Goal: Find specific page/section

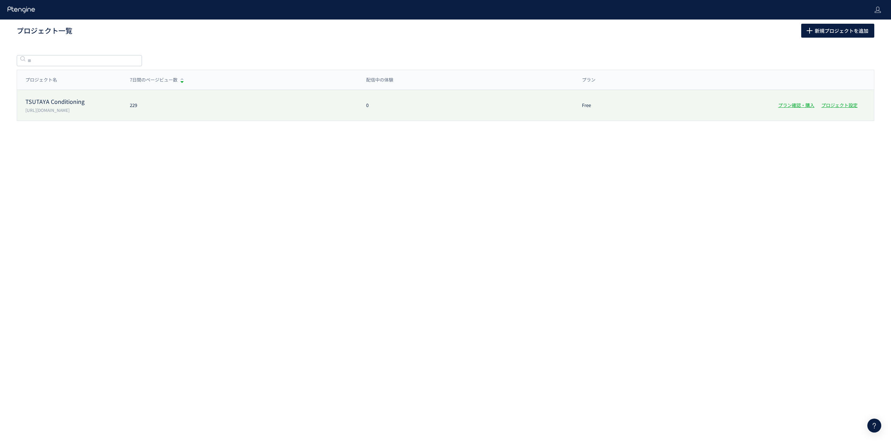
click at [66, 103] on p "TSUTAYA Conditioning" at bounding box center [73, 101] width 96 height 8
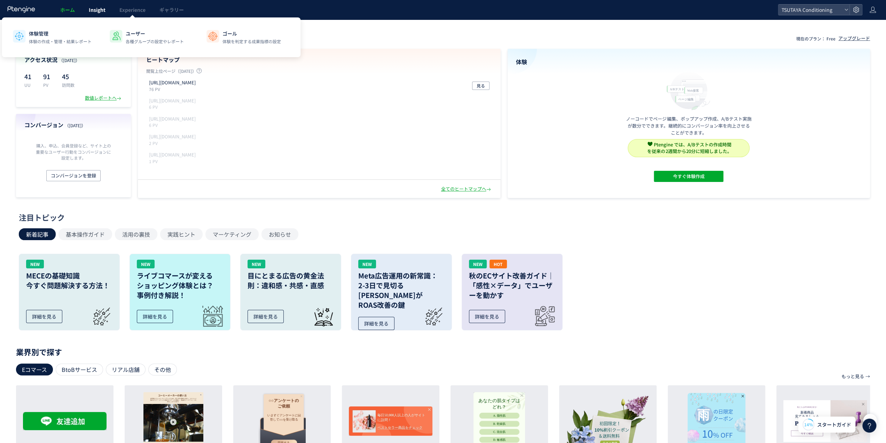
click at [97, 11] on span "Insight" at bounding box center [97, 9] width 17 height 7
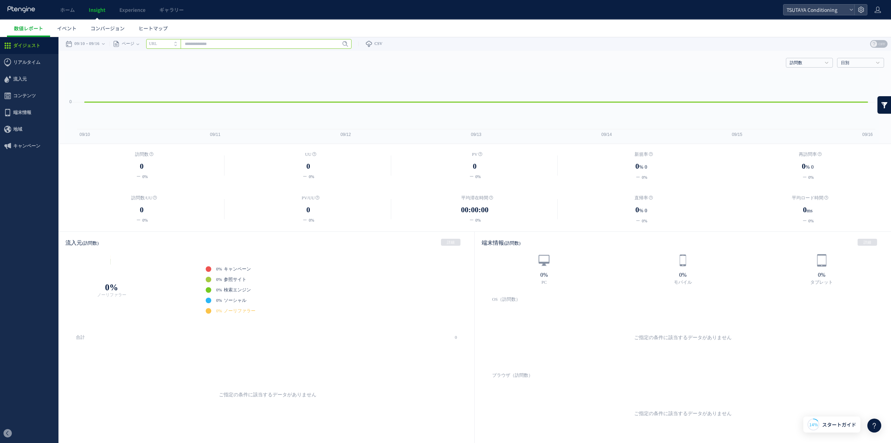
click at [234, 47] on input "text" at bounding box center [248, 44] width 205 height 10
click at [179, 46] on span at bounding box center [177, 46] width 6 height 5
click at [149, 26] on span "ヒートマップ" at bounding box center [153, 28] width 29 height 7
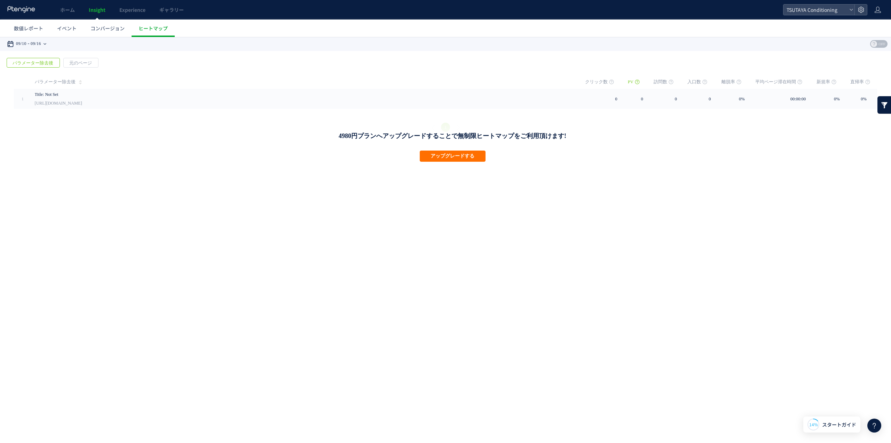
click at [46, 44] on icon at bounding box center [45, 43] width 3 height 1
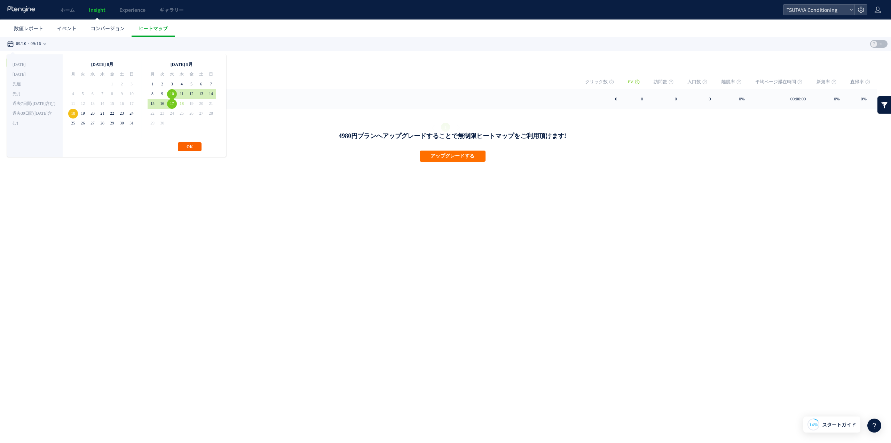
click at [186, 144] on button "OK" at bounding box center [190, 146] width 24 height 9
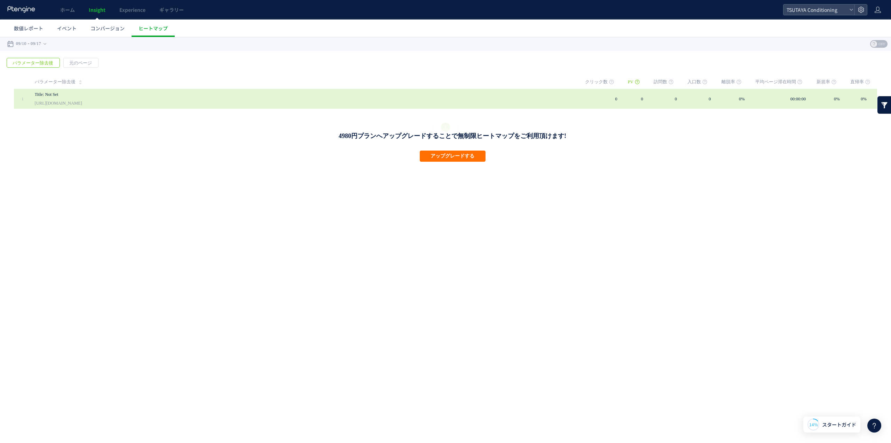
click at [62, 105] on link "[URL][DOMAIN_NAME]" at bounding box center [58, 103] width 47 height 8
